Goal: Transaction & Acquisition: Purchase product/service

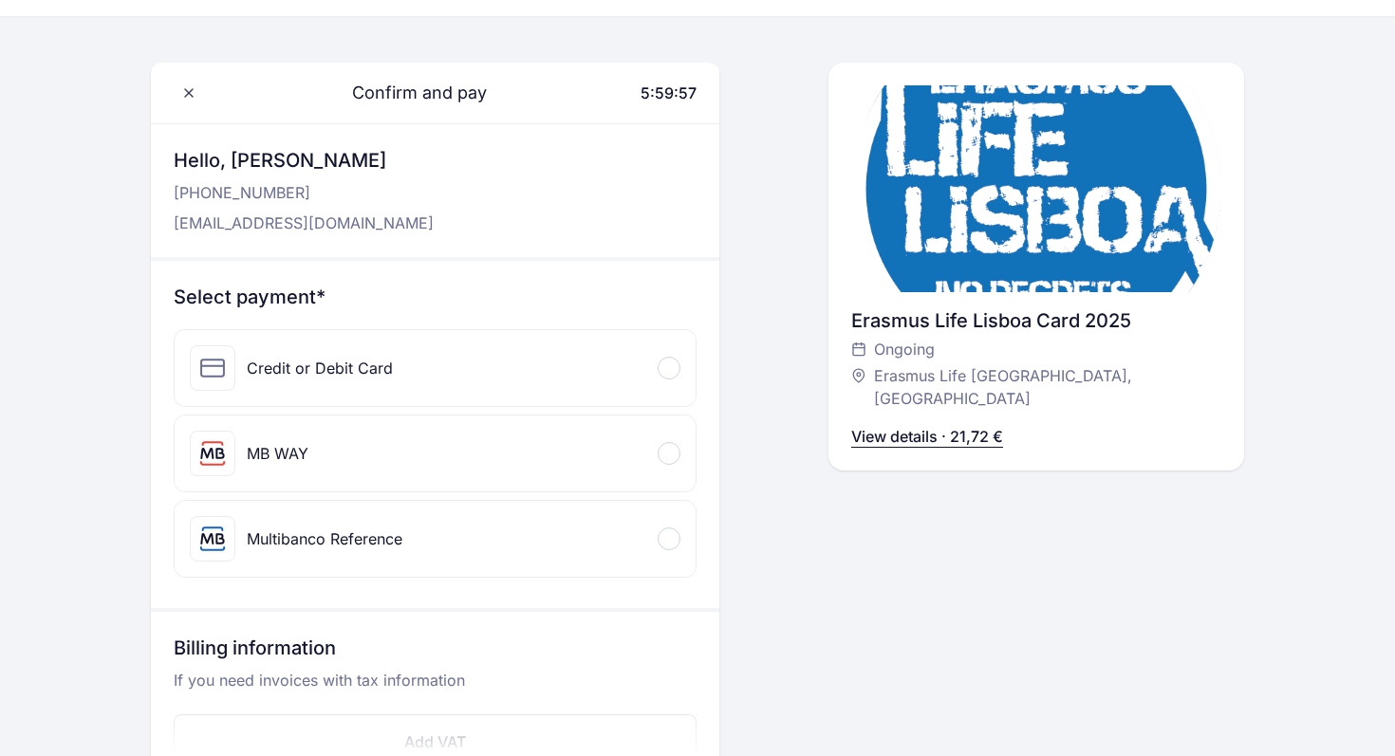
scroll to position [57, 0]
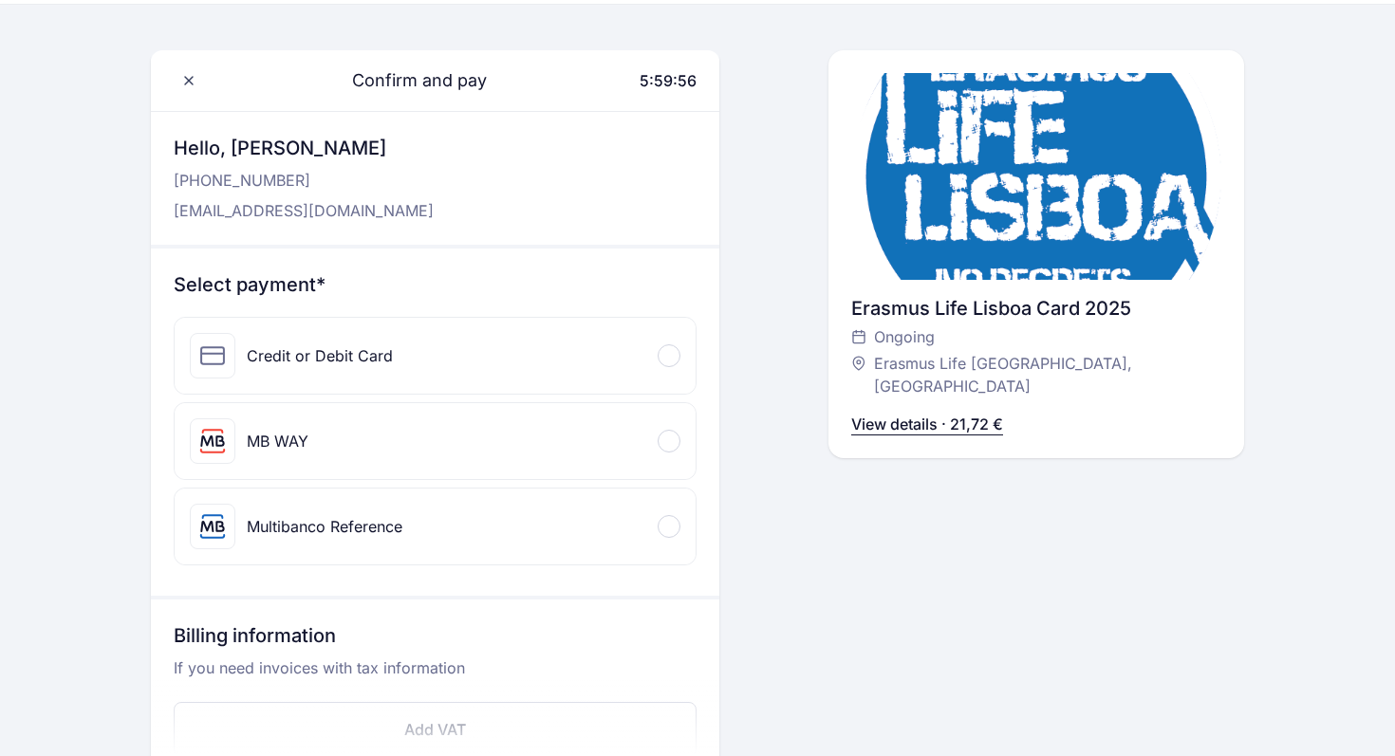
click at [348, 348] on div "Credit or Debit Card" at bounding box center [320, 355] width 146 height 23
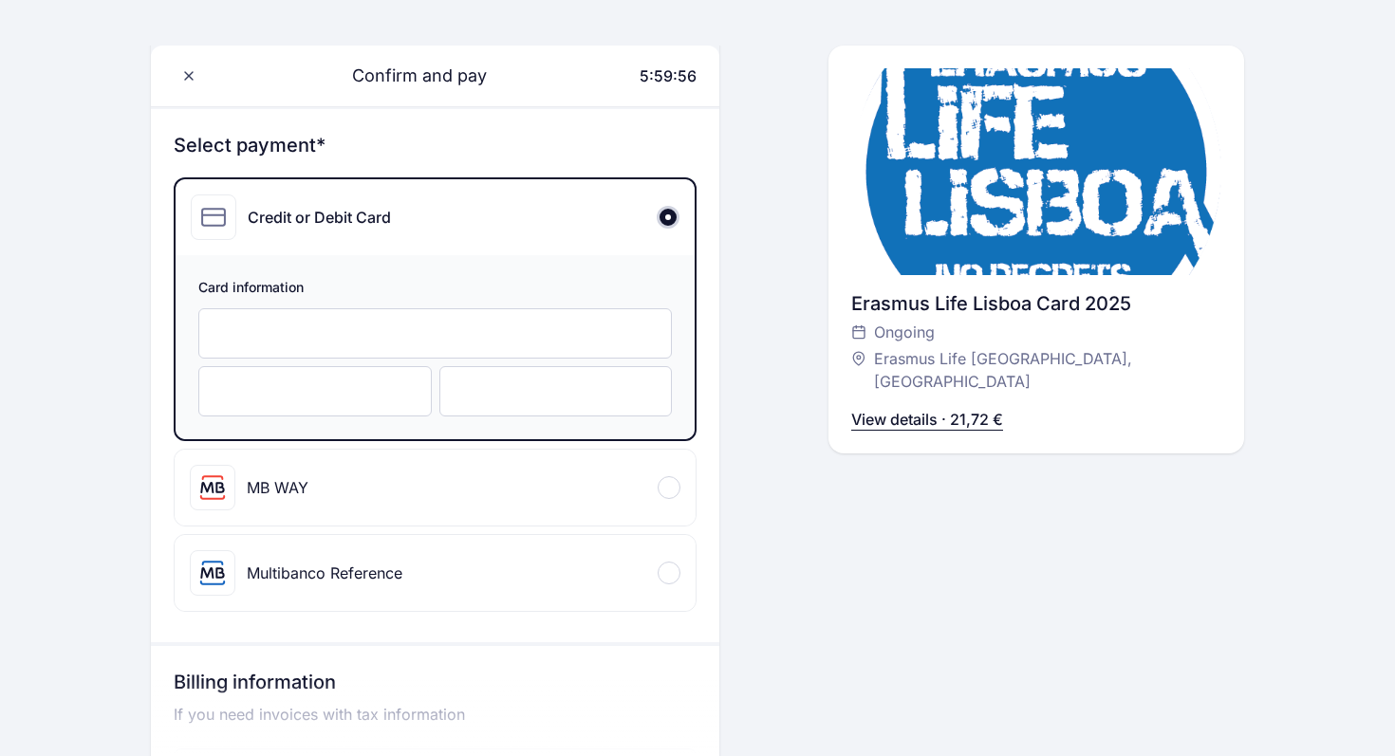
scroll to position [219, 0]
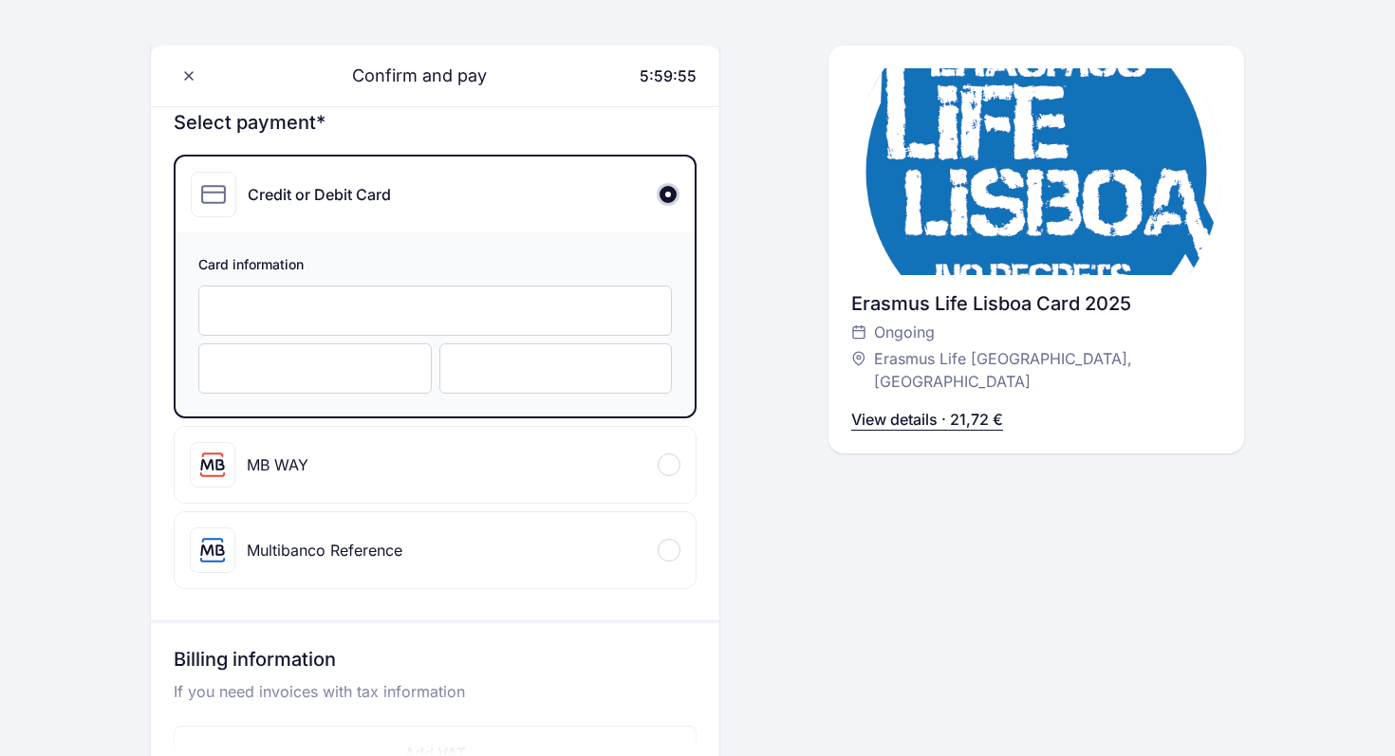
click at [325, 298] on div at bounding box center [434, 311] width 473 height 50
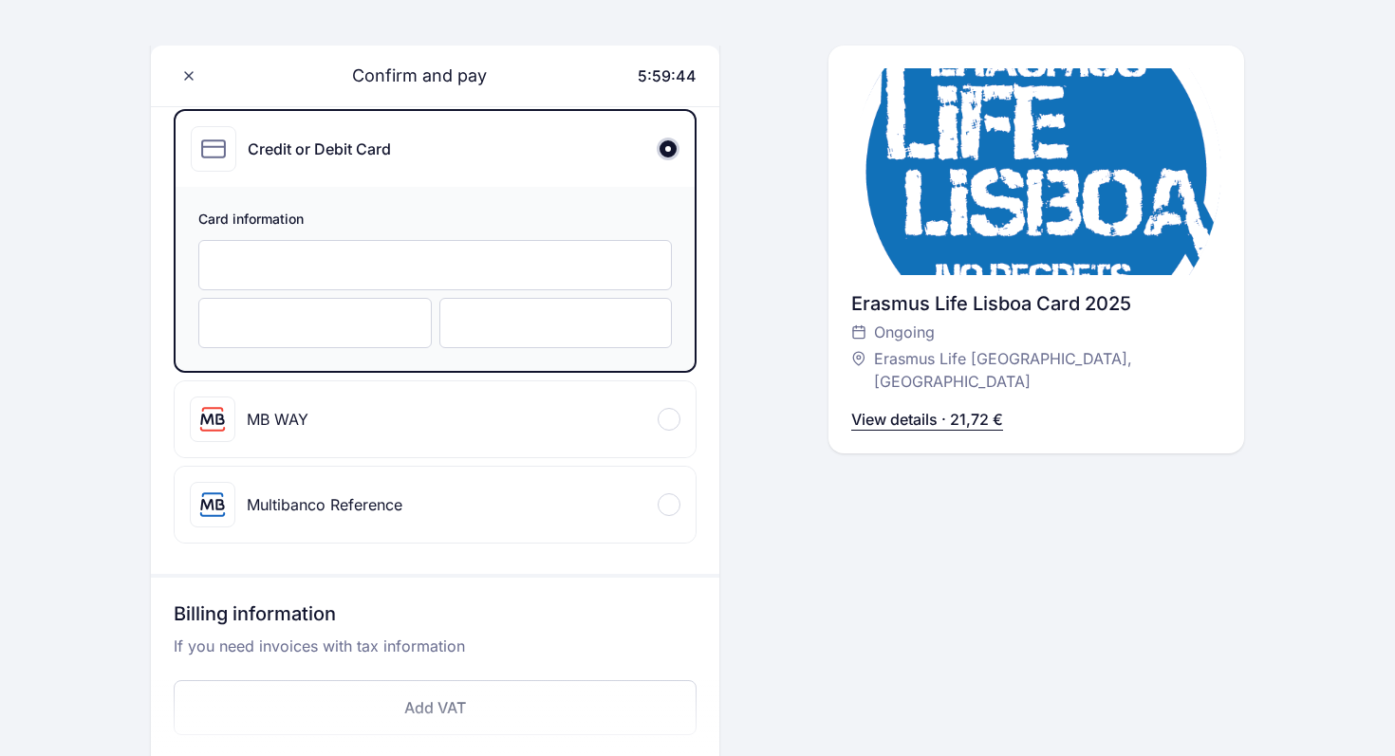
scroll to position [260, 0]
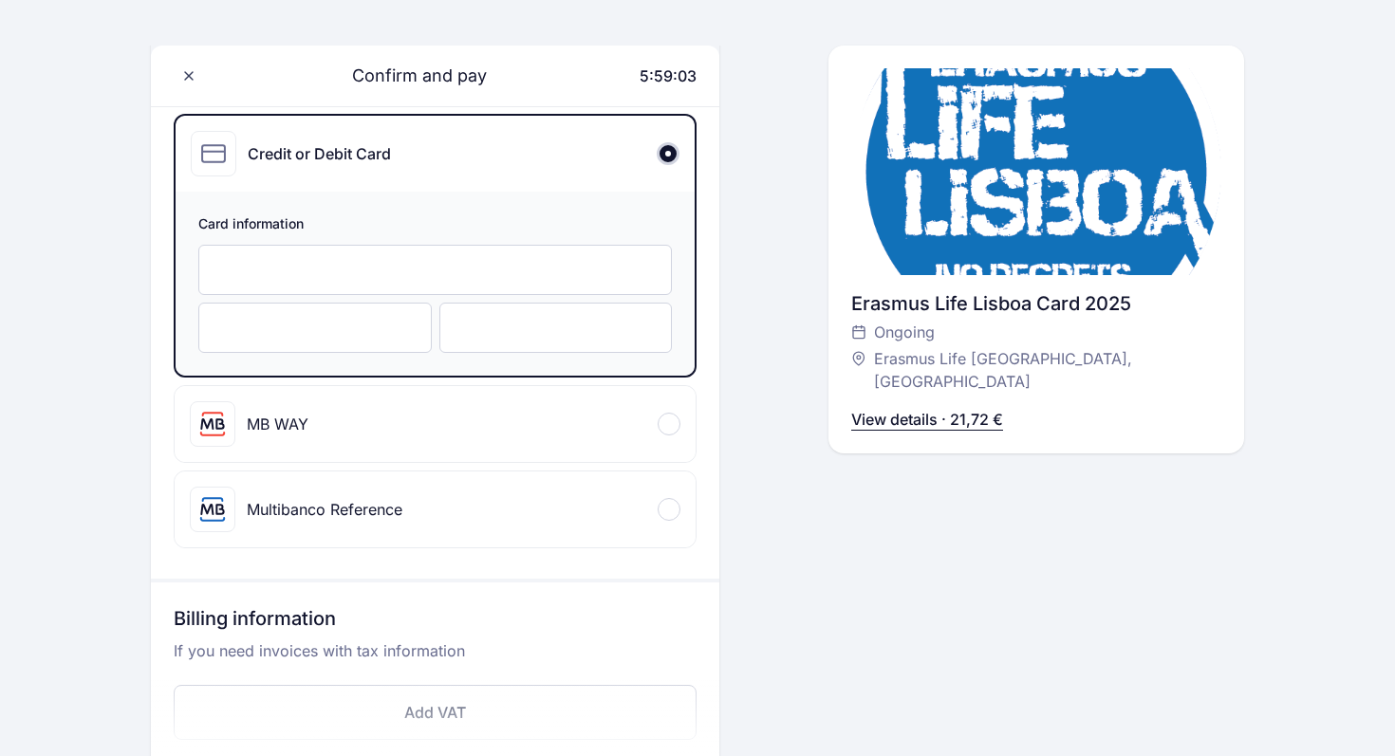
click at [215, 339] on div at bounding box center [314, 328] width 233 height 50
click at [808, 556] on div "Confirm and pay 5:58:55 Hello, [PERSON_NAME] [PHONE_NUMBER] [EMAIL_ADDRESS][DOM…" at bounding box center [697, 355] width 1093 height 1016
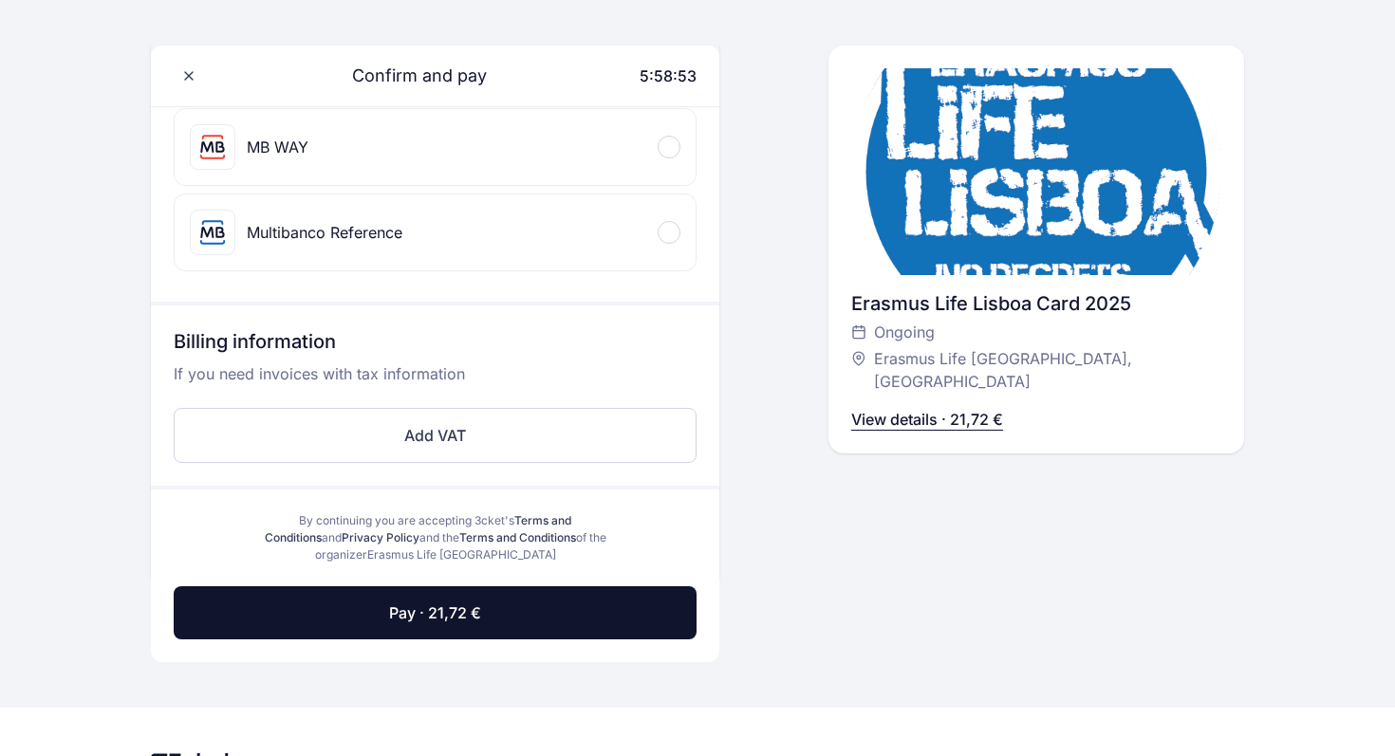
scroll to position [554, 0]
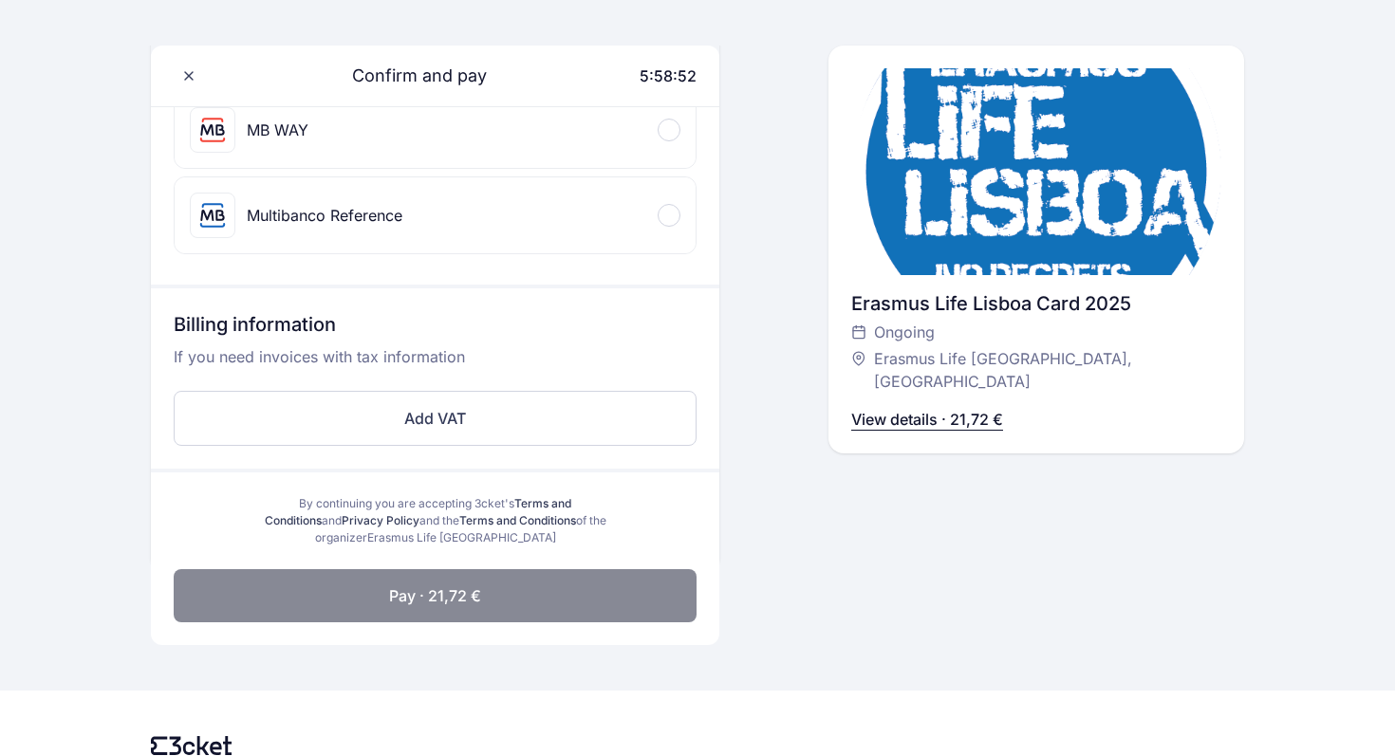
click at [453, 595] on span "Pay · 21,72 €" at bounding box center [435, 595] width 92 height 23
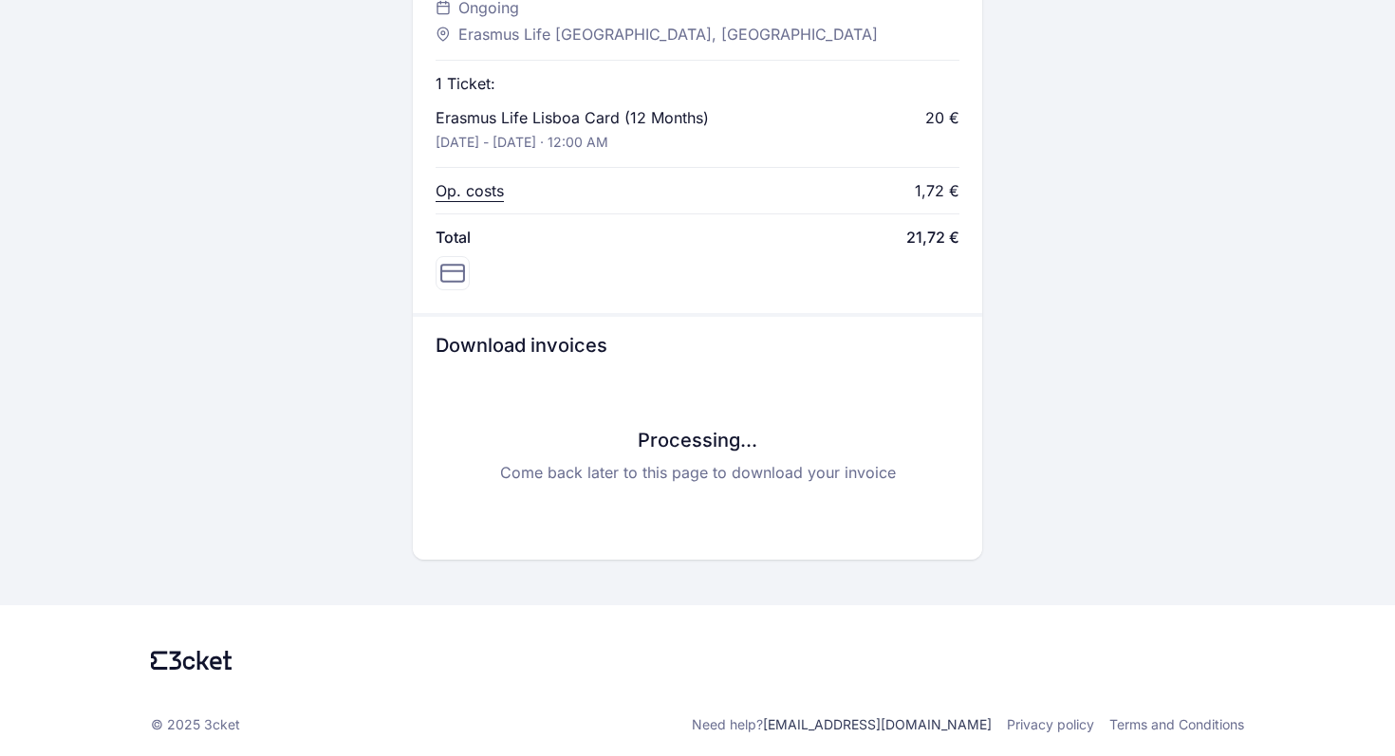
scroll to position [737, 0]
